Goal: Task Accomplishment & Management: Use online tool/utility

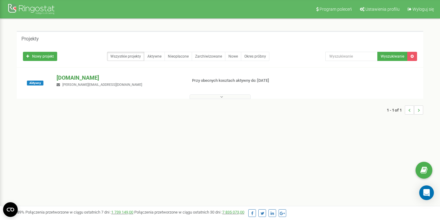
click at [98, 80] on p "[DOMAIN_NAME]" at bounding box center [119, 78] width 125 height 8
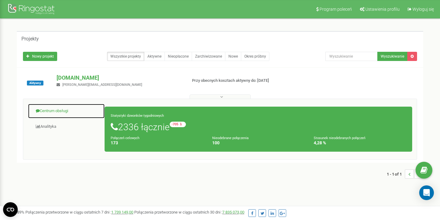
click at [58, 109] on link "Centrum obsługi" at bounding box center [66, 110] width 77 height 15
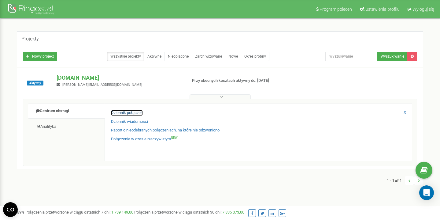
click at [138, 113] on link "Dziennik połączeń" at bounding box center [127, 113] width 32 height 6
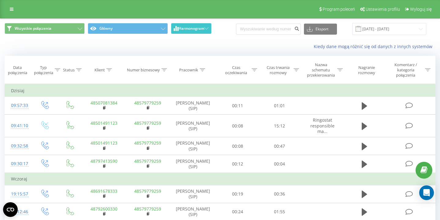
click at [194, 28] on span "Harmonogram" at bounding box center [192, 28] width 26 height 4
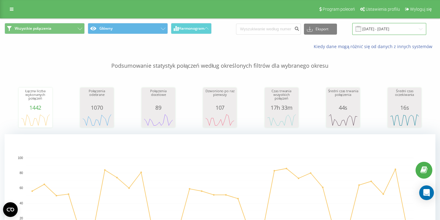
click at [397, 28] on input "19.08.2025 - 19.09.2025" at bounding box center [389, 29] width 74 height 12
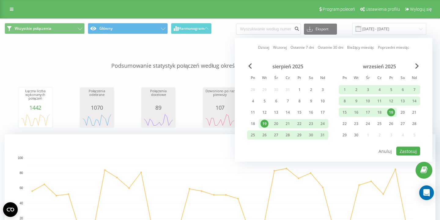
click at [393, 110] on div "19" at bounding box center [391, 112] width 8 height 8
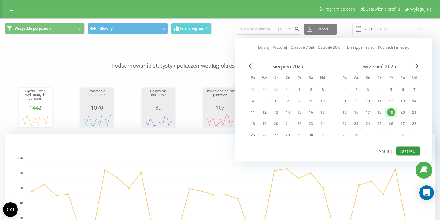
click at [413, 152] on button "Zastosuj" at bounding box center [409, 151] width 24 height 9
type input "19.09.2025 - 19.09.2025"
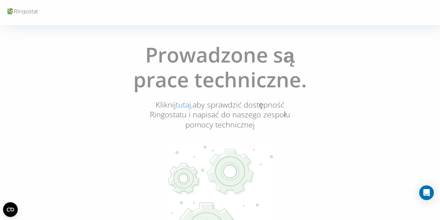
click at [183, 105] on link "tutaj," at bounding box center [184, 104] width 17 height 10
